Goal: Check status: Check status

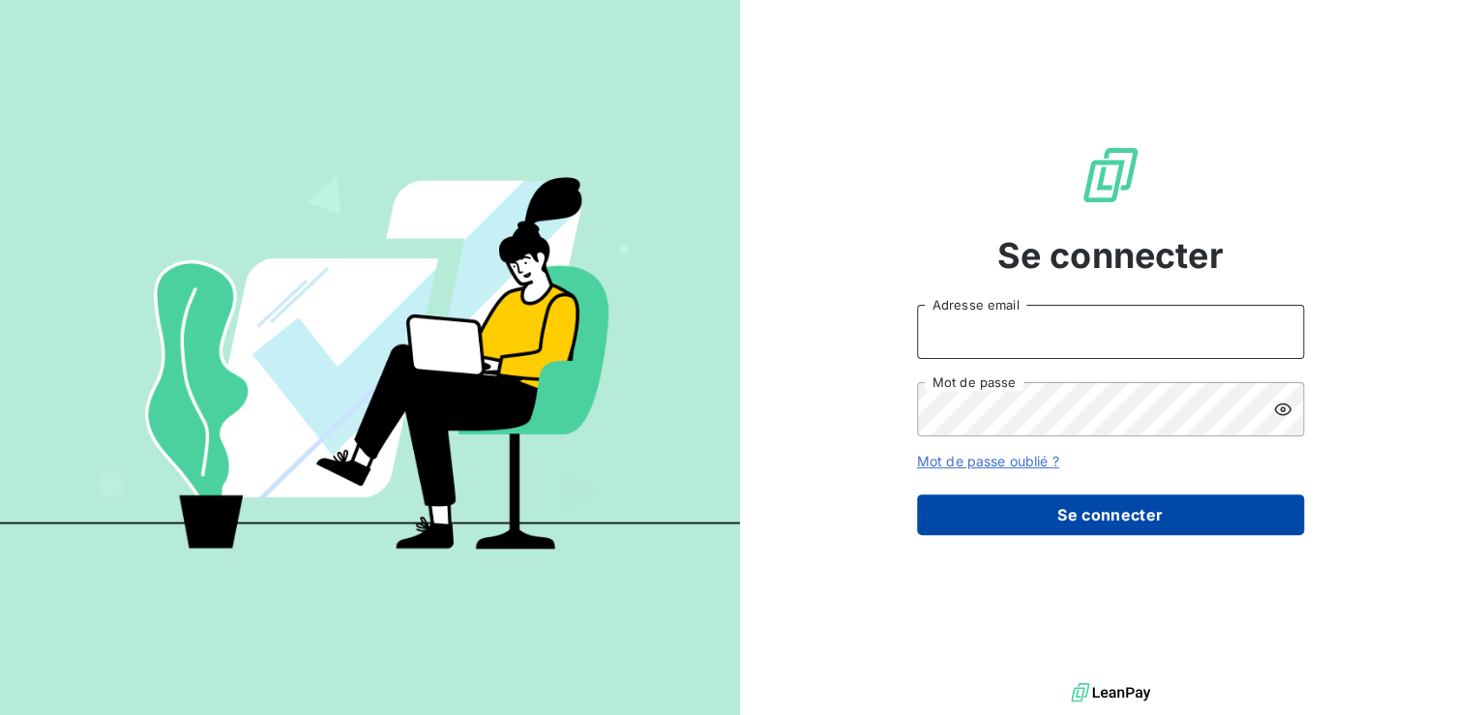
type input "[EMAIL_ADDRESS][DOMAIN_NAME]"
click at [1076, 510] on button "Se connecter" at bounding box center [1110, 514] width 387 height 41
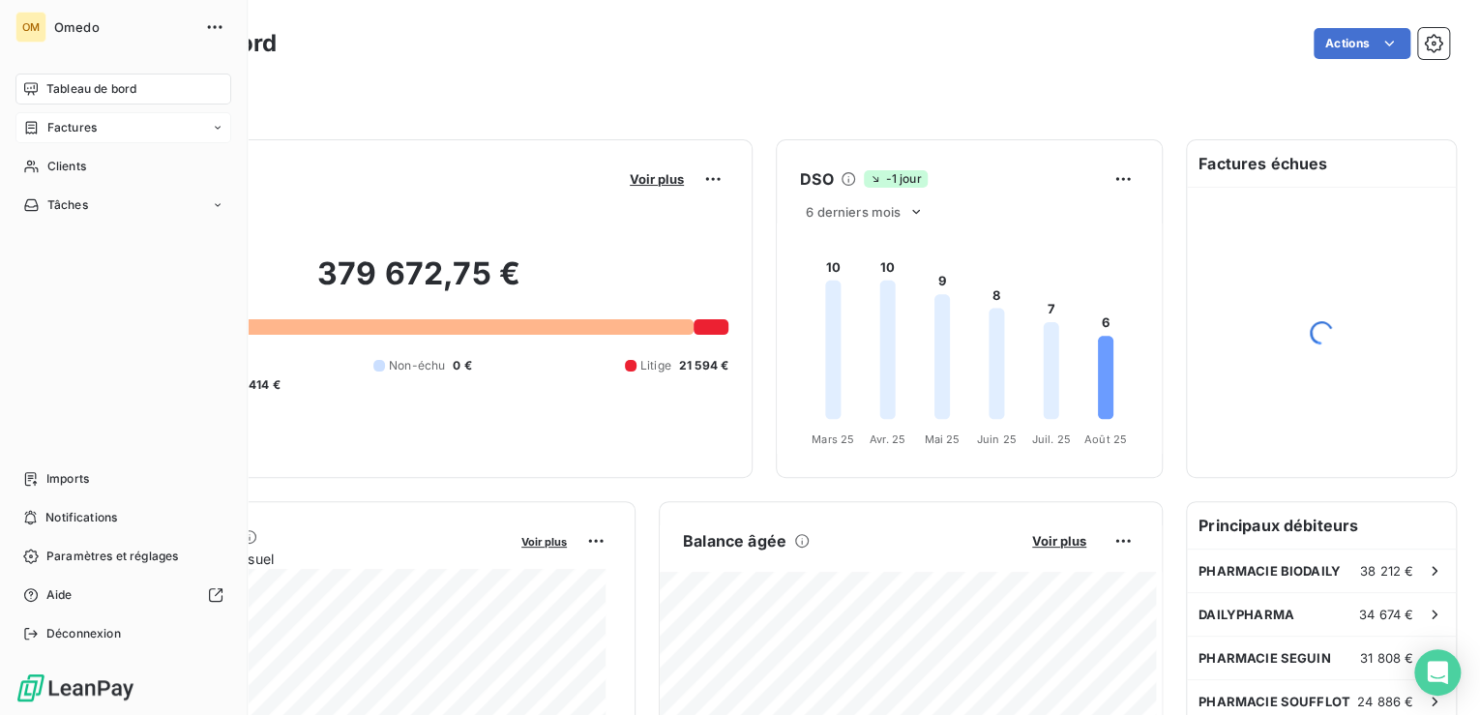
click at [58, 127] on span "Factures" at bounding box center [71, 127] width 49 height 17
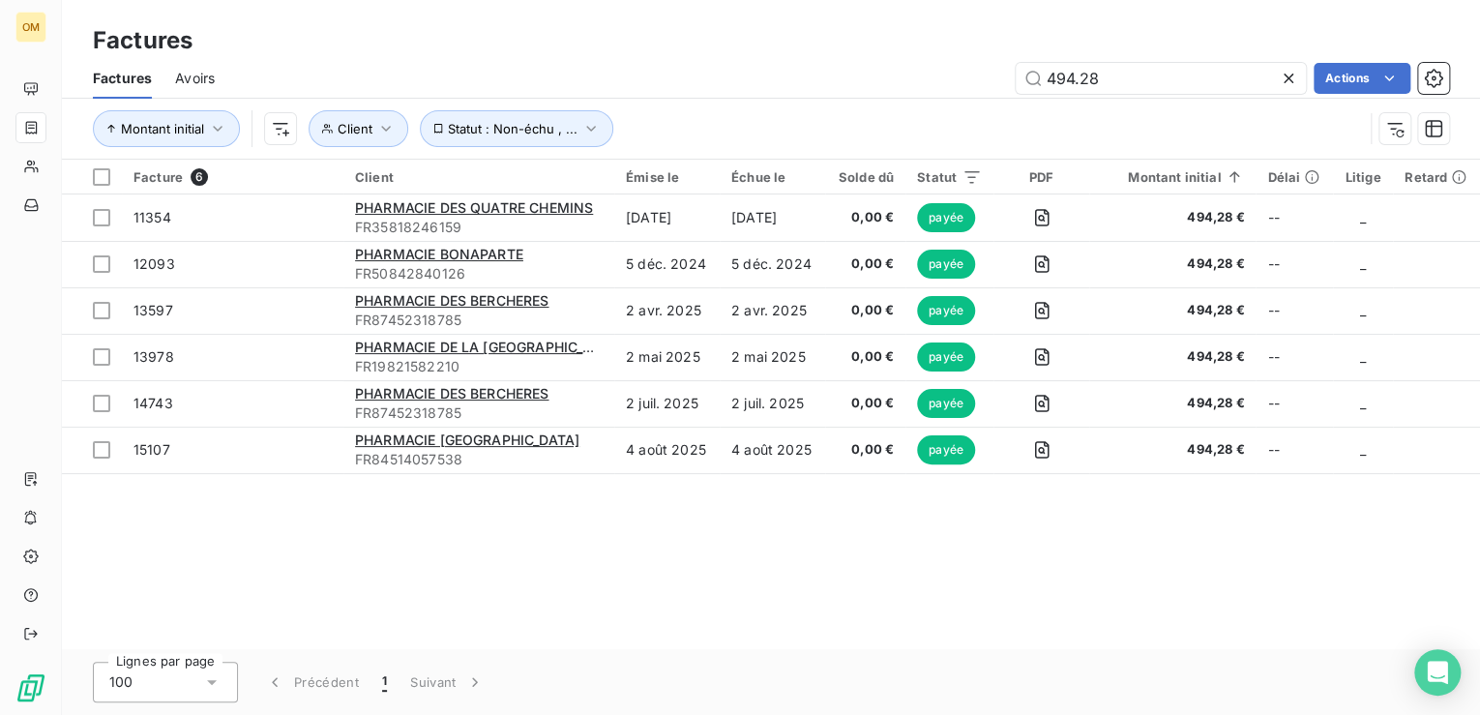
drag, startPoint x: 1007, startPoint y: 72, endPoint x: 763, endPoint y: 83, distance: 244.1
click at [761, 81] on div "494.28 Actions" at bounding box center [843, 78] width 1211 height 31
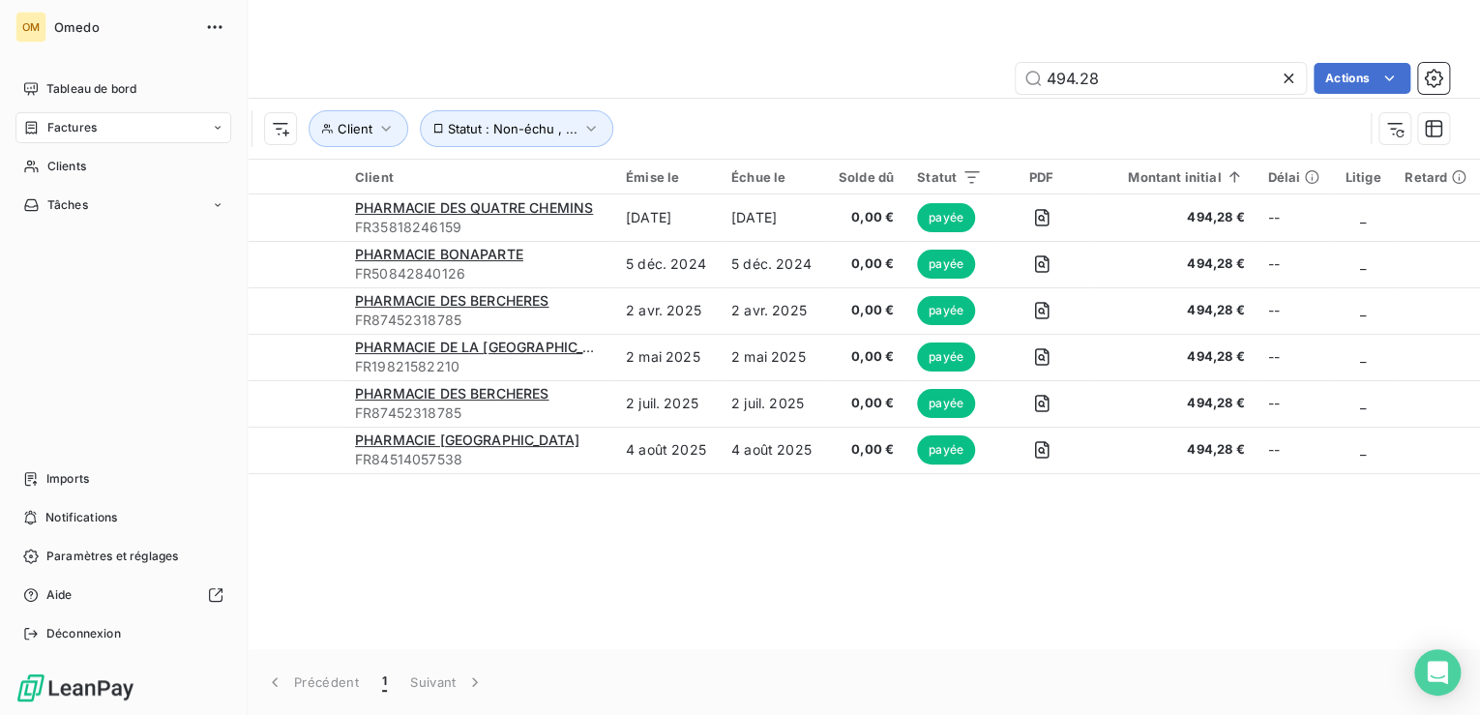
click at [59, 127] on span "Factures" at bounding box center [71, 127] width 49 height 17
click at [65, 162] on span "Factures" at bounding box center [70, 166] width 49 height 17
click at [61, 164] on span "Factures" at bounding box center [70, 166] width 49 height 17
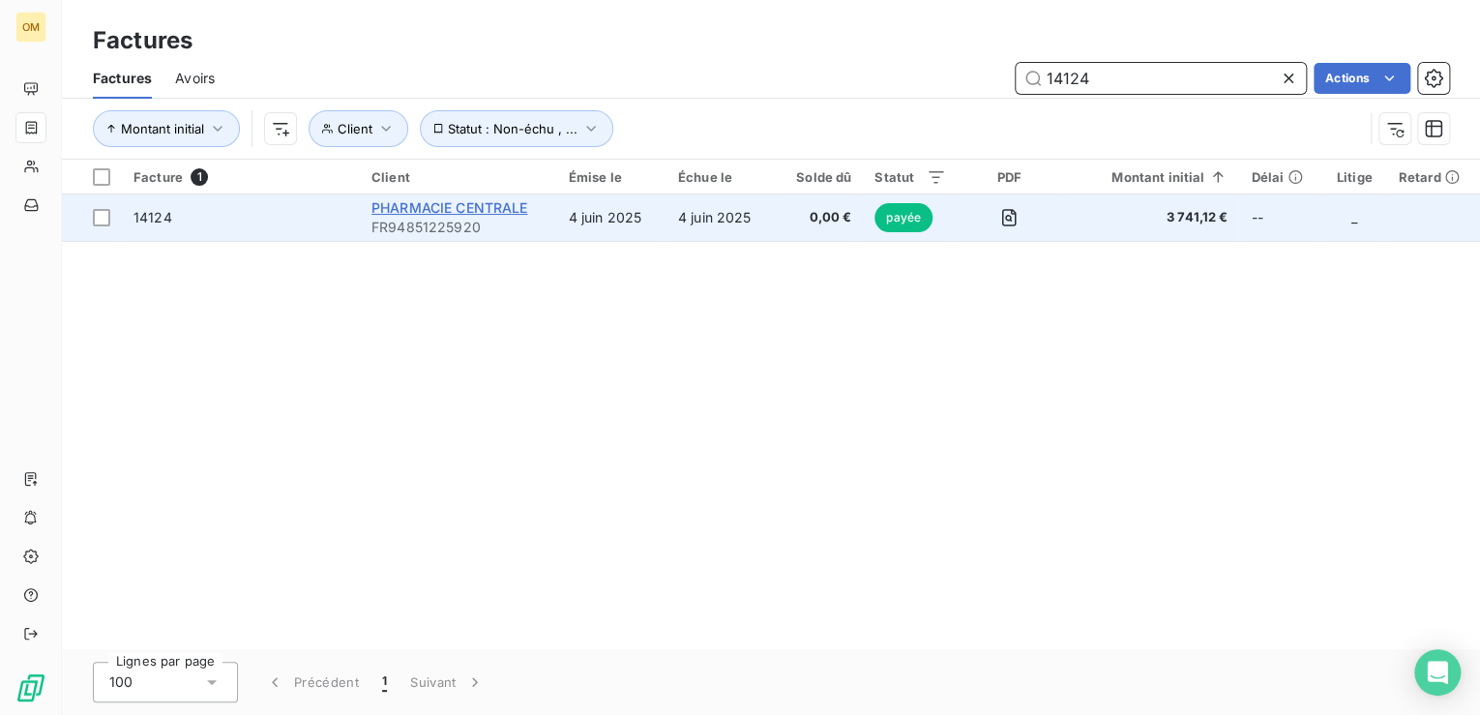
type input "14124"
click at [451, 211] on span "PHARMACIE CENTRALE" at bounding box center [450, 207] width 157 height 16
